Goal: Information Seeking & Learning: Find specific fact

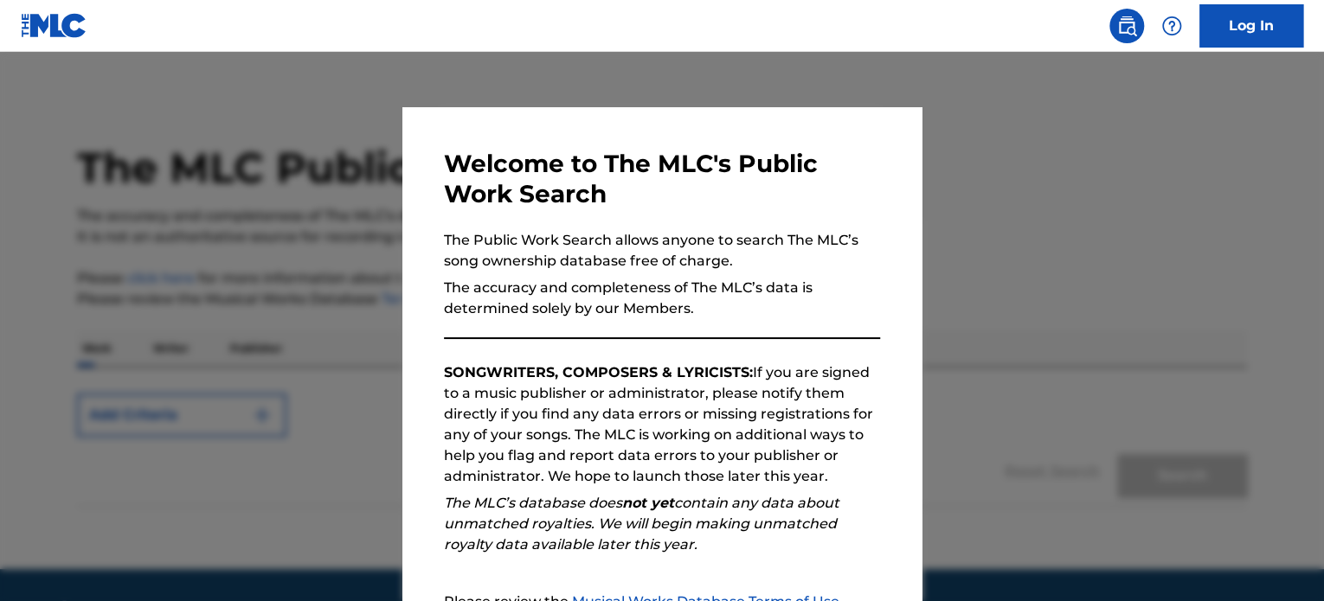
scroll to position [190, 0]
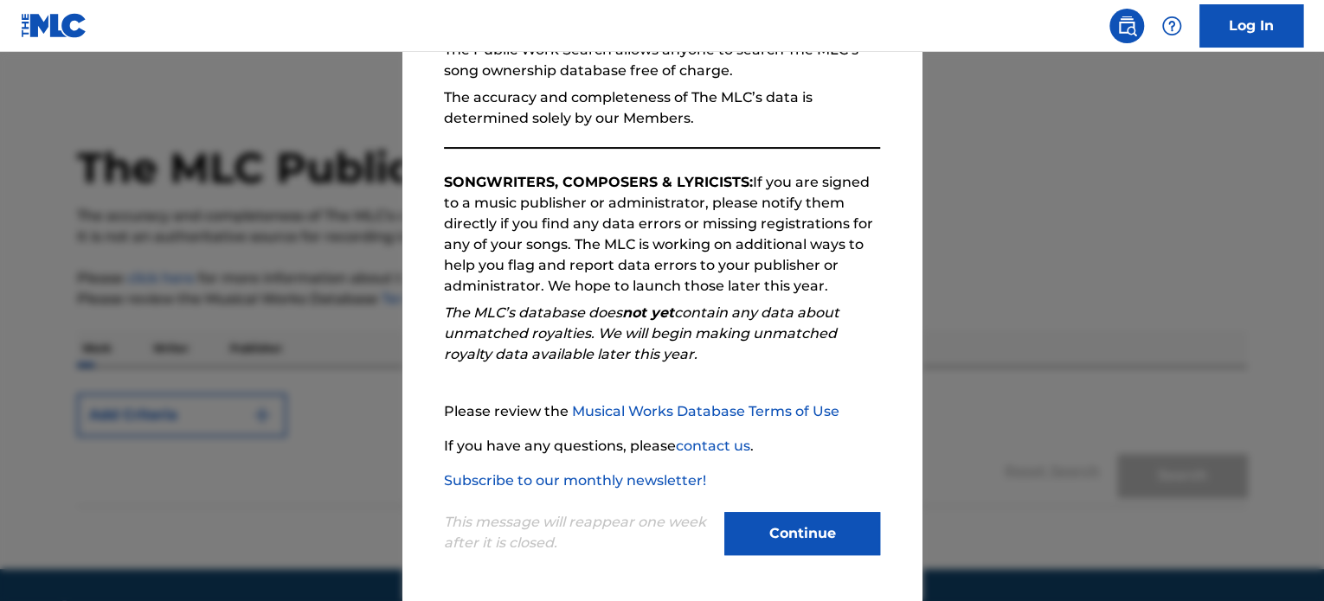
click at [800, 546] on button "Continue" at bounding box center [802, 533] width 156 height 43
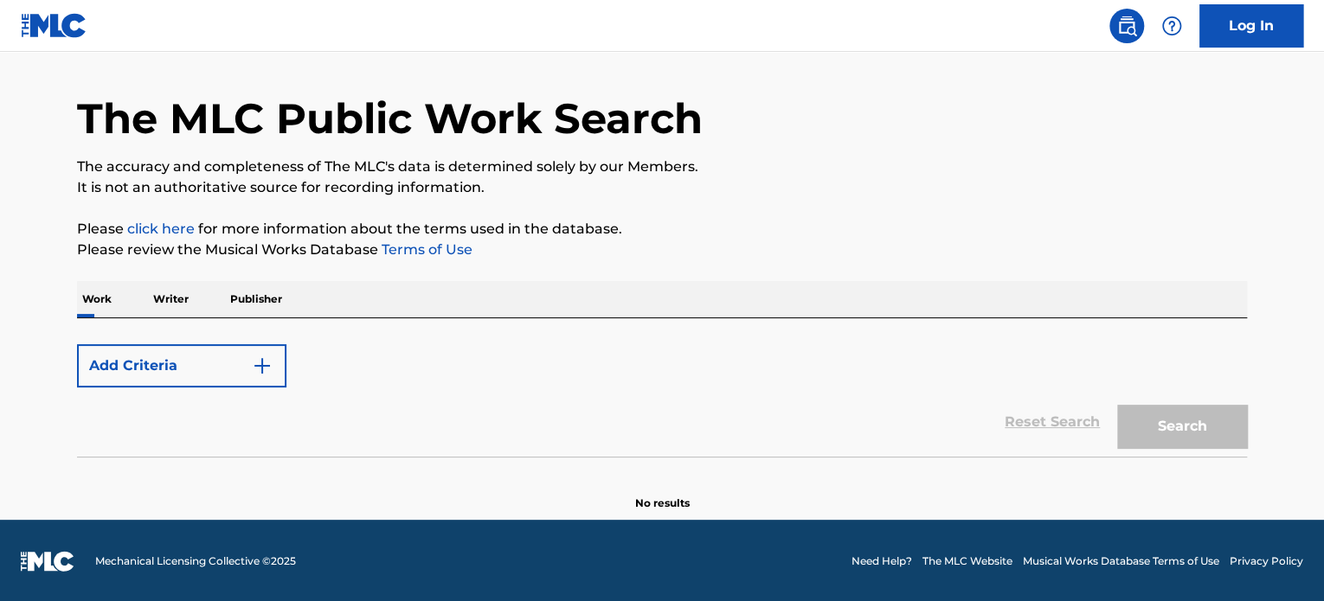
scroll to position [48, 0]
click at [249, 363] on button "Add Criteria" at bounding box center [181, 366] width 209 height 43
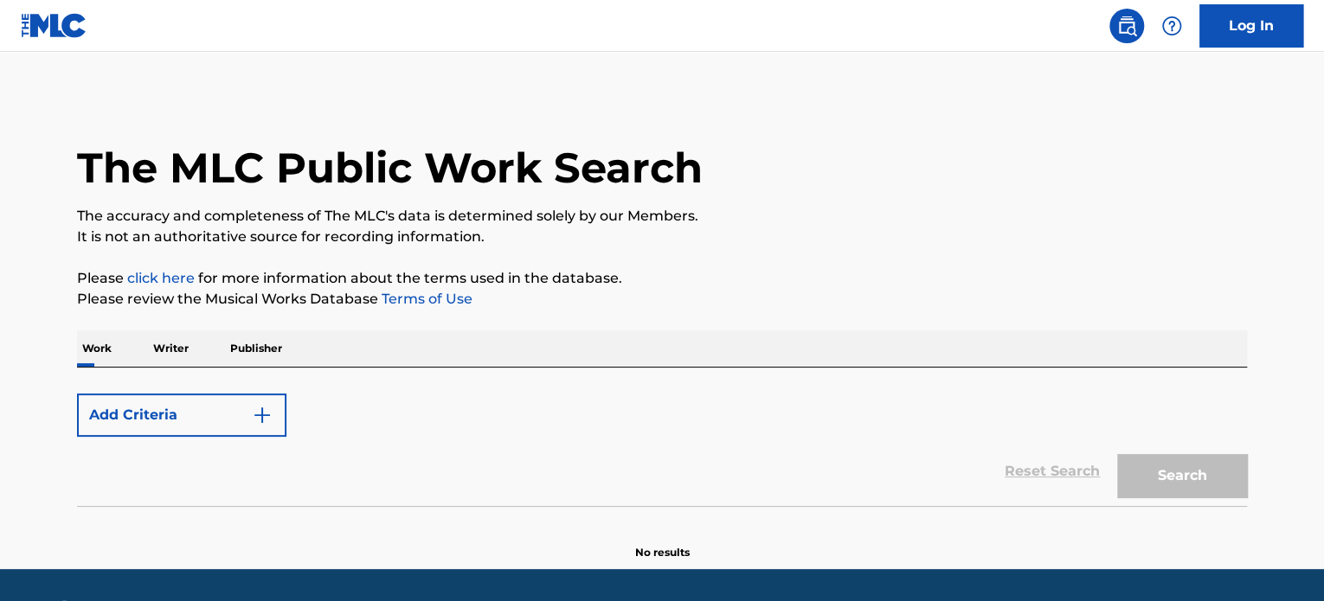
scroll to position [2, 0]
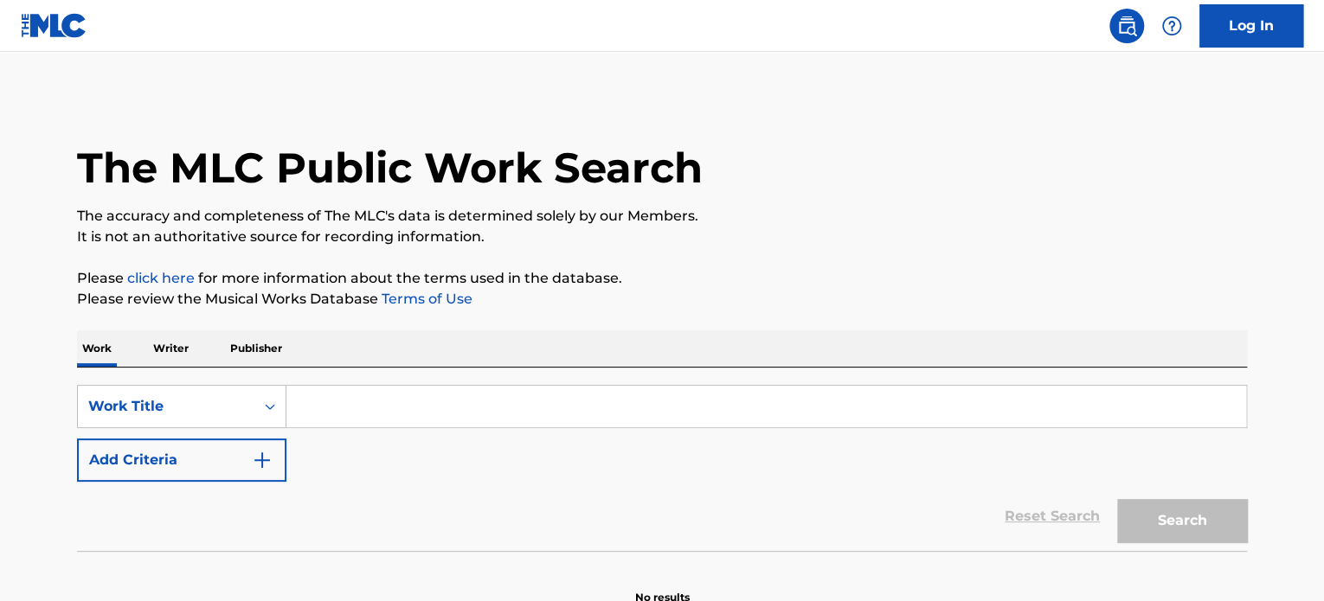
click at [315, 409] on input "Search Form" at bounding box center [766, 407] width 960 height 42
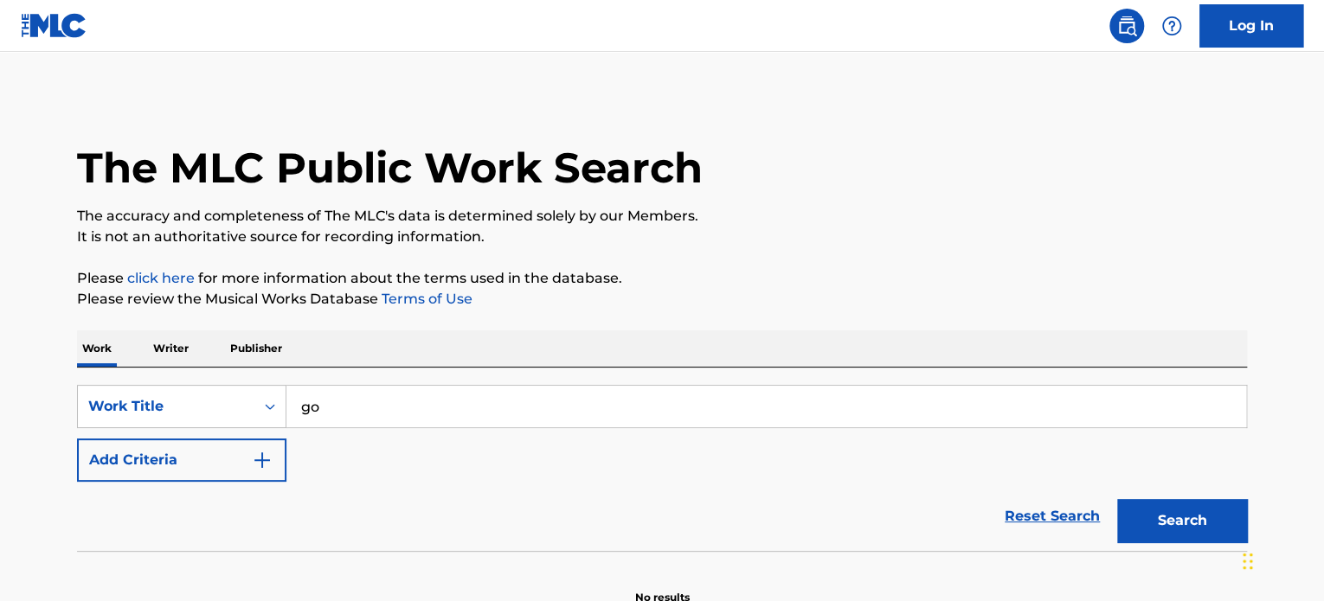
type input "go"
click at [257, 459] on img "Search Form" at bounding box center [262, 460] width 21 height 21
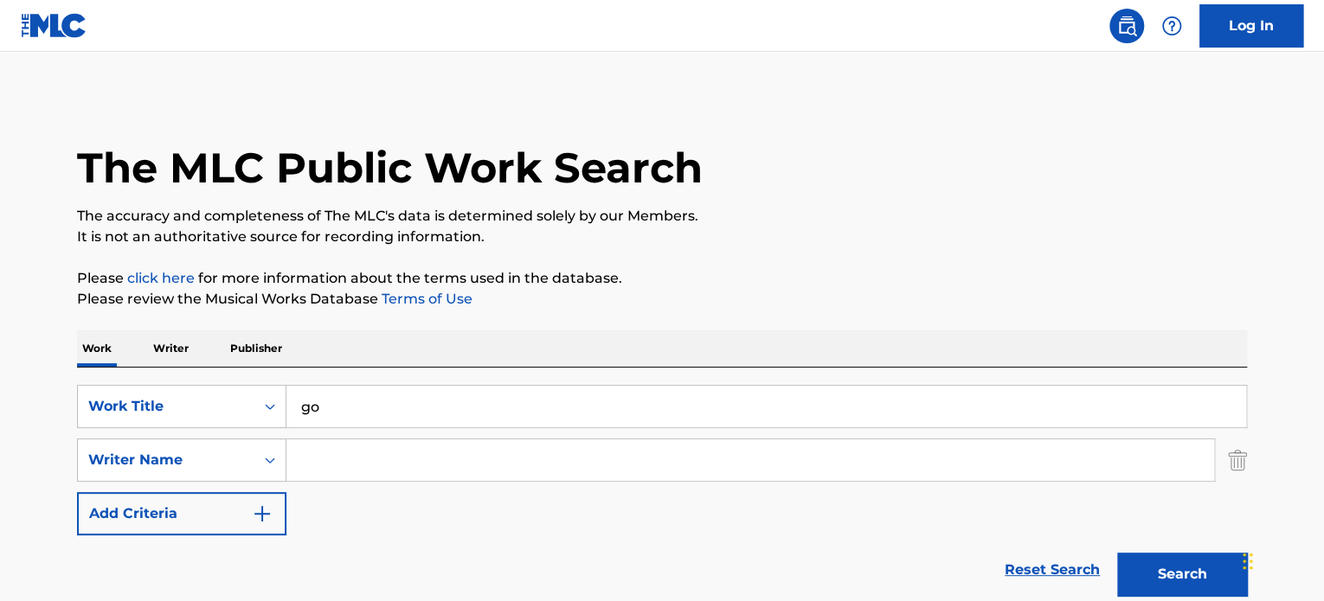
click at [356, 460] on input "Search Form" at bounding box center [750, 461] width 928 height 42
paste input "Burns-Temison"
type input "Burns-Temison"
click at [1117, 553] on button "Search" at bounding box center [1182, 574] width 130 height 43
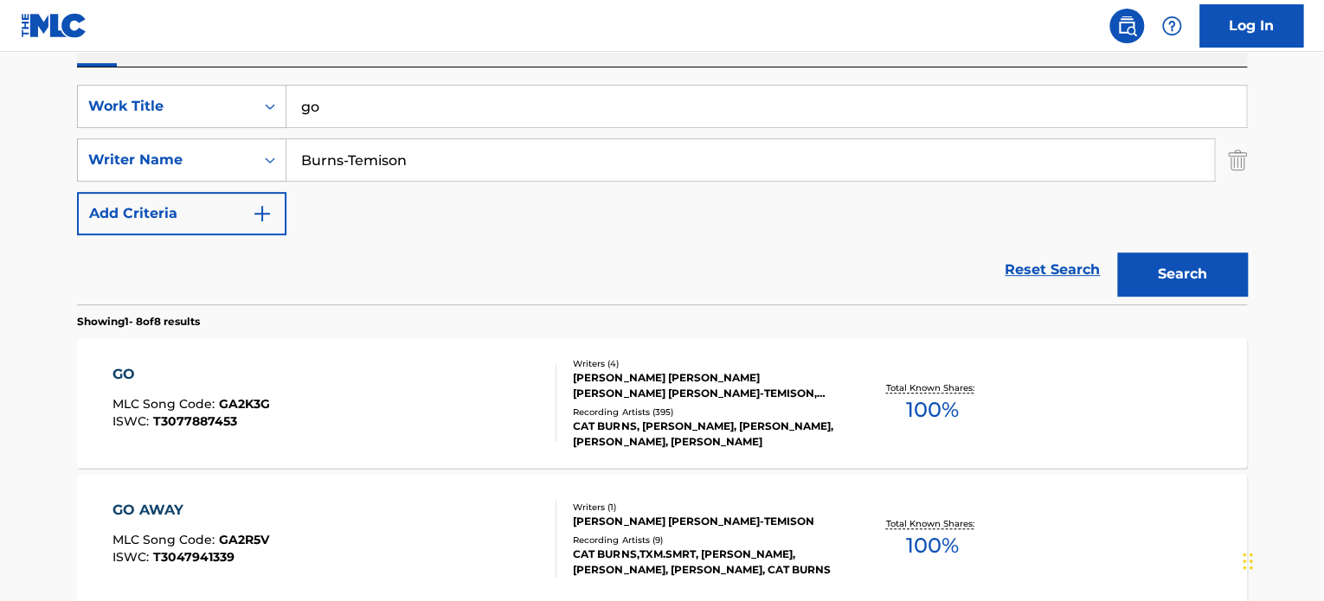
scroll to position [301, 0]
click at [328, 403] on div "GO MLC Song Code : GA2K3G ISWC : T3077887453" at bounding box center [335, 402] width 445 height 78
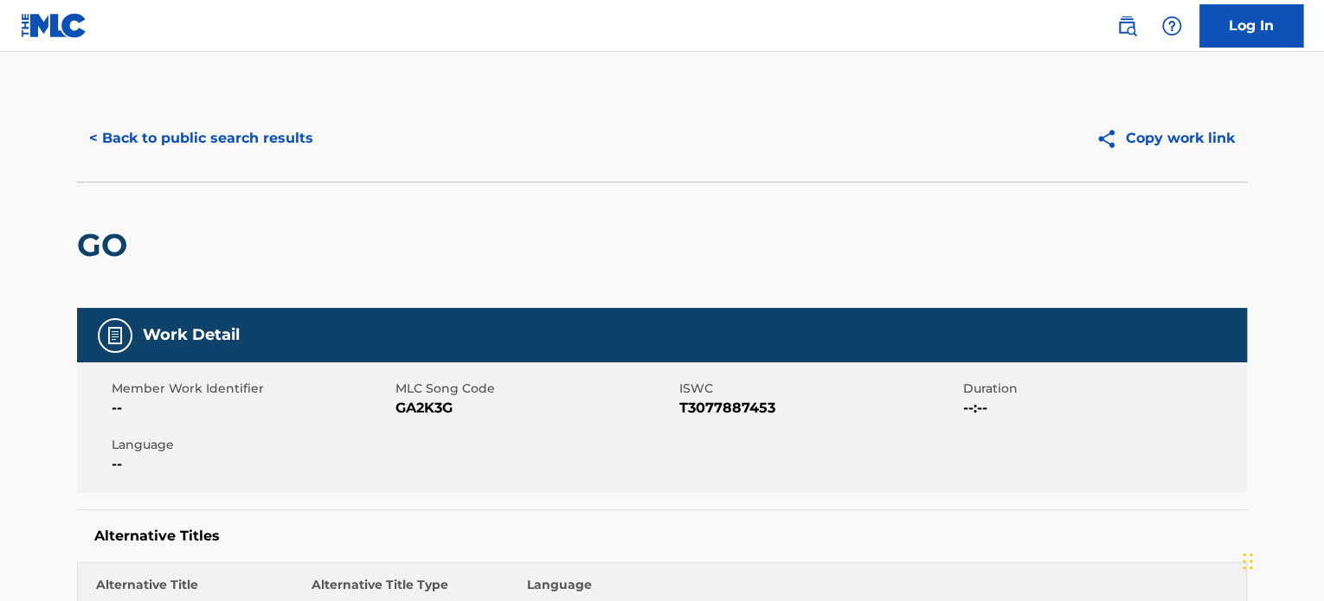
click at [150, 136] on button "< Back to public search results" at bounding box center [201, 138] width 248 height 43
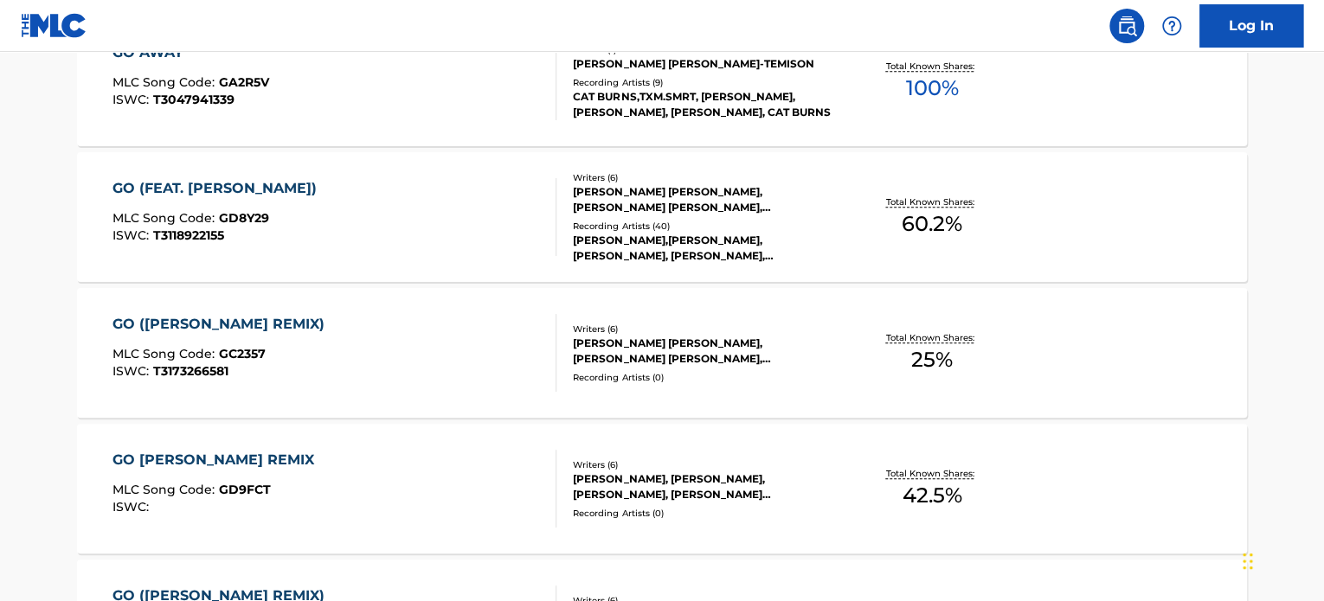
scroll to position [758, 0]
click at [426, 199] on div "GO (FEAT. [PERSON_NAME]) MLC Song Code : GD8Y29 ISWC : T3118922155" at bounding box center [335, 217] width 445 height 78
